Goal: Task Accomplishment & Management: Use online tool/utility

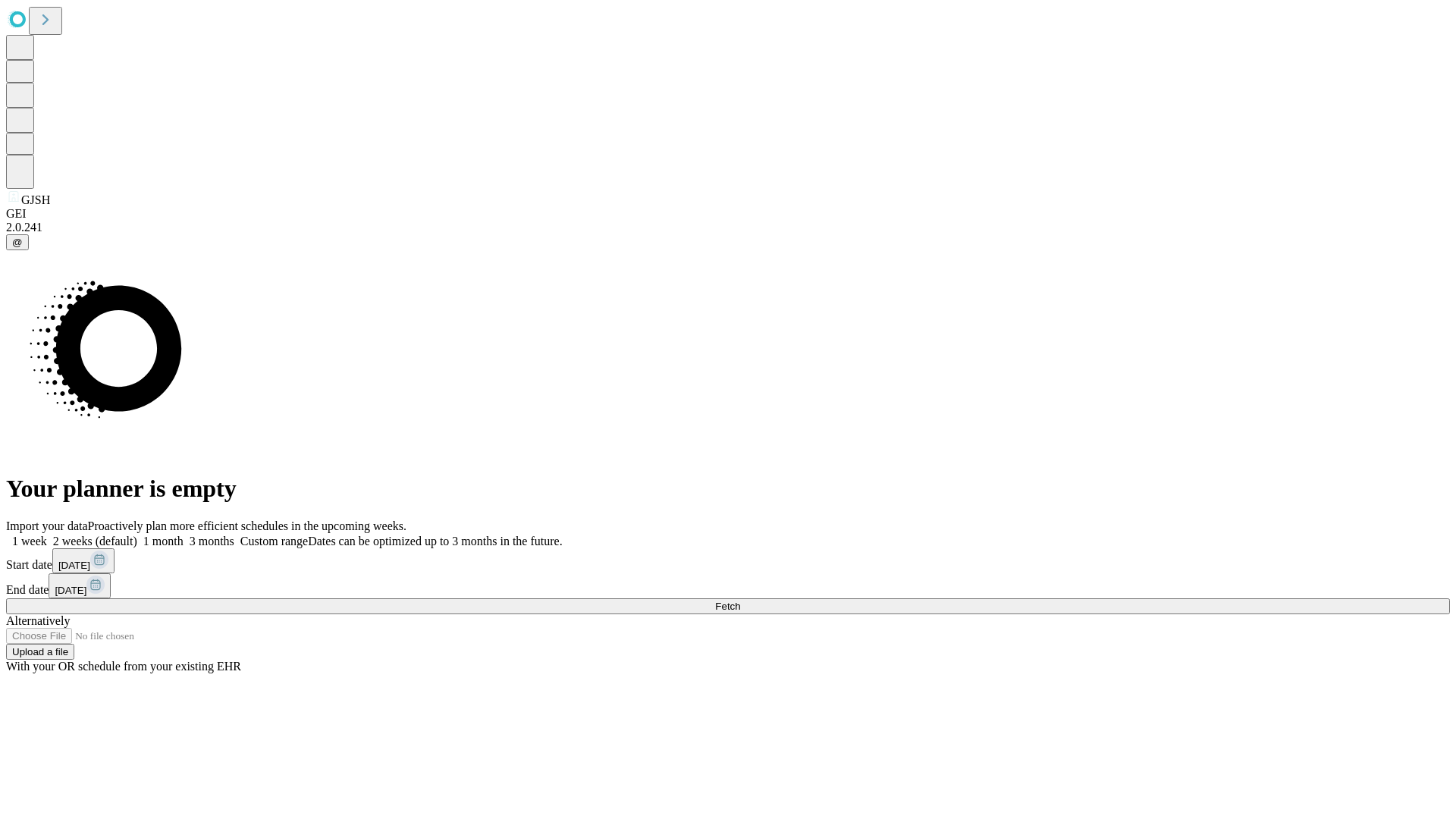
click at [740, 600] on span "Fetch" at bounding box center [727, 606] width 25 height 11
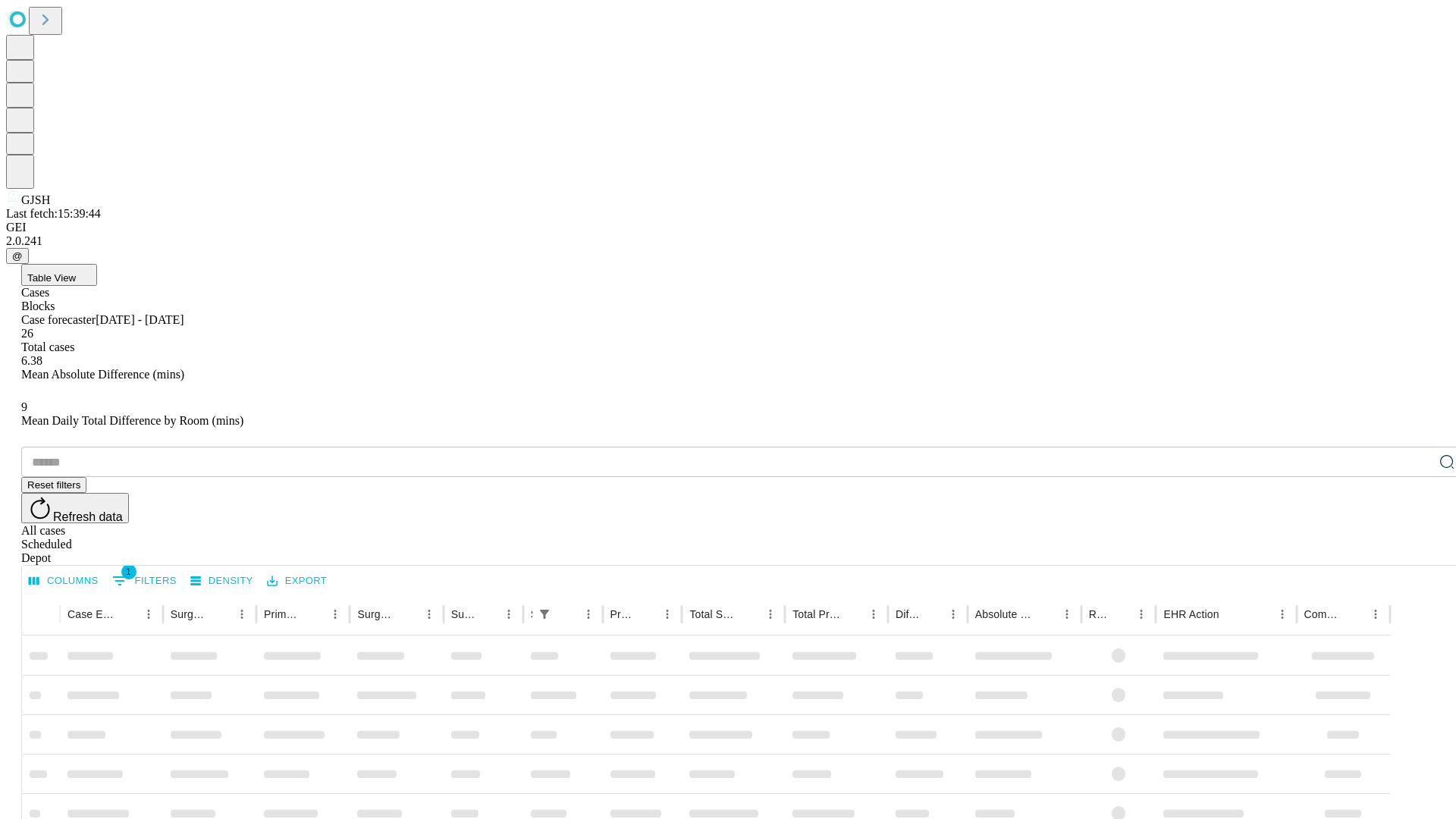
click at [1416, 552] on div "Depot" at bounding box center [743, 558] width 1444 height 14
